Goal: Information Seeking & Learning: Stay updated

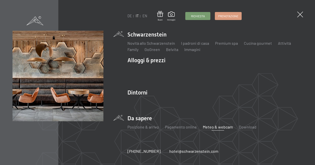
click at [213, 127] on link "Meteo & webcam" at bounding box center [218, 127] width 30 height 5
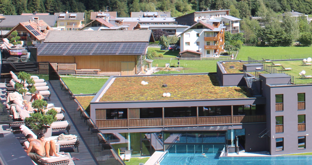
scroll to position [200, 0]
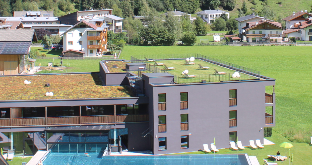
click at [178, 107] on img at bounding box center [156, 82] width 201 height 113
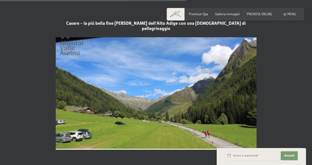
scroll to position [827, 0]
